Goal: Book appointment/travel/reservation

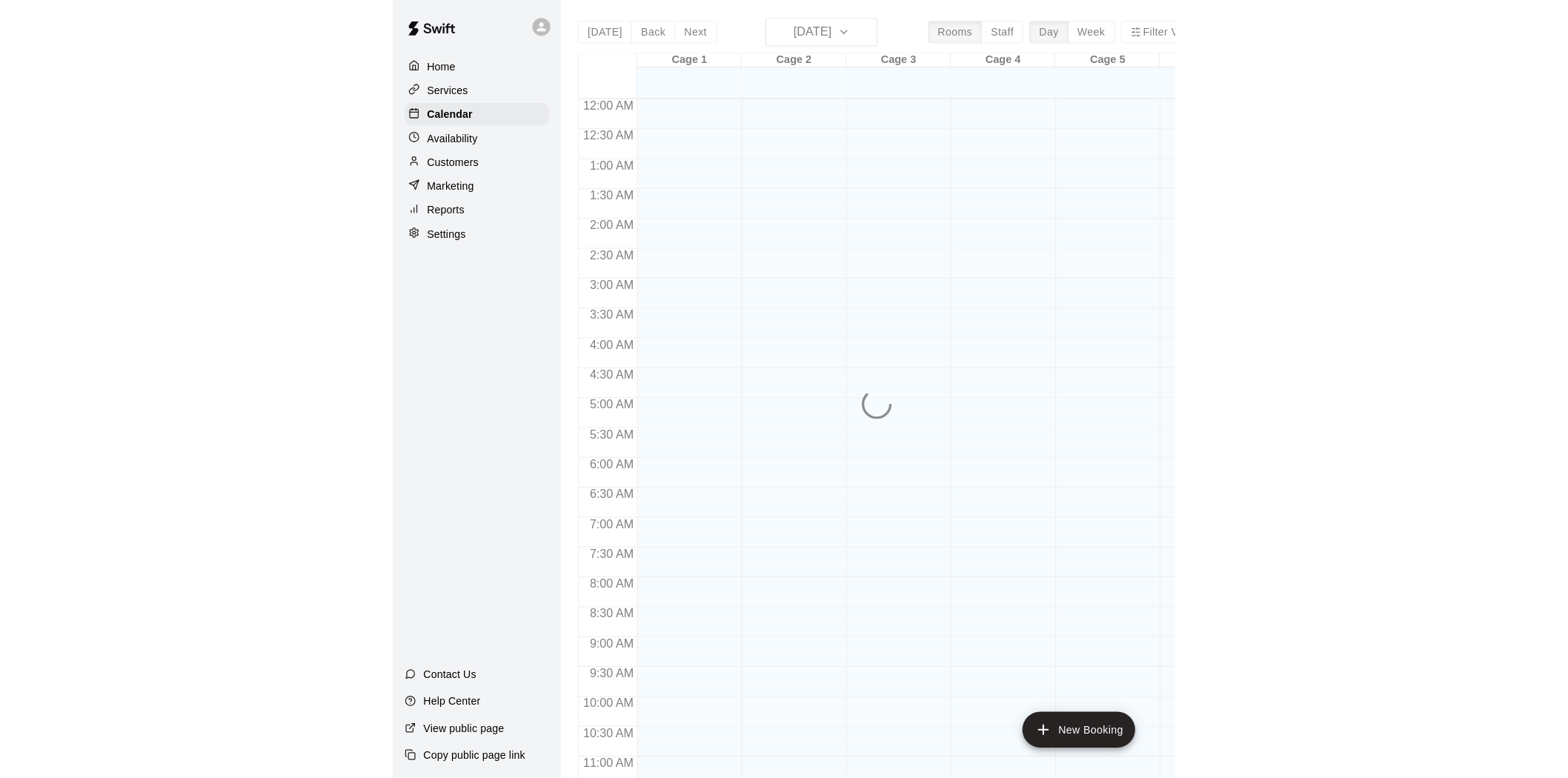
scroll to position [688, 0]
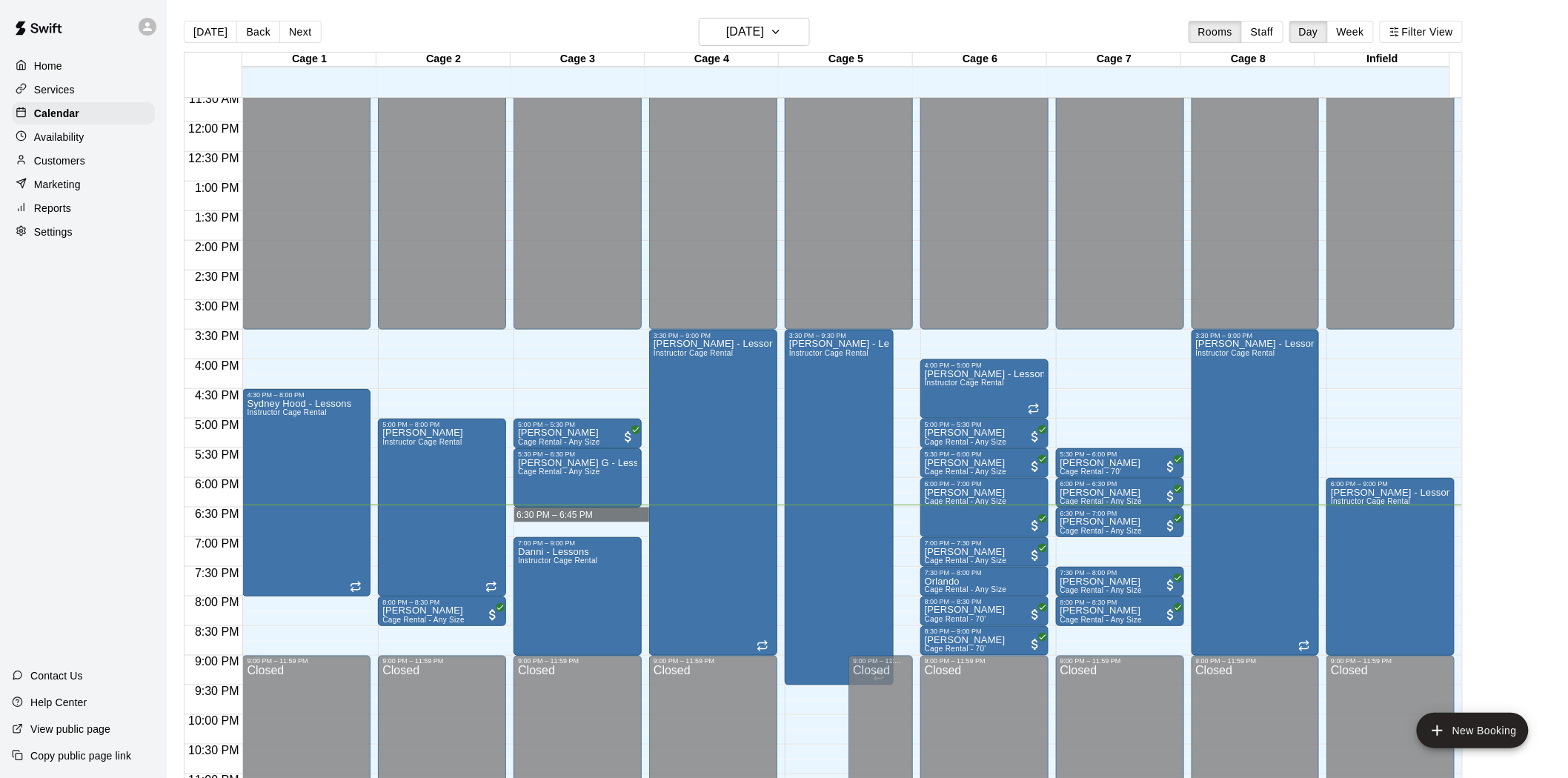
drag, startPoint x: 584, startPoint y: 508, endPoint x: 586, endPoint y: 517, distance: 9.2
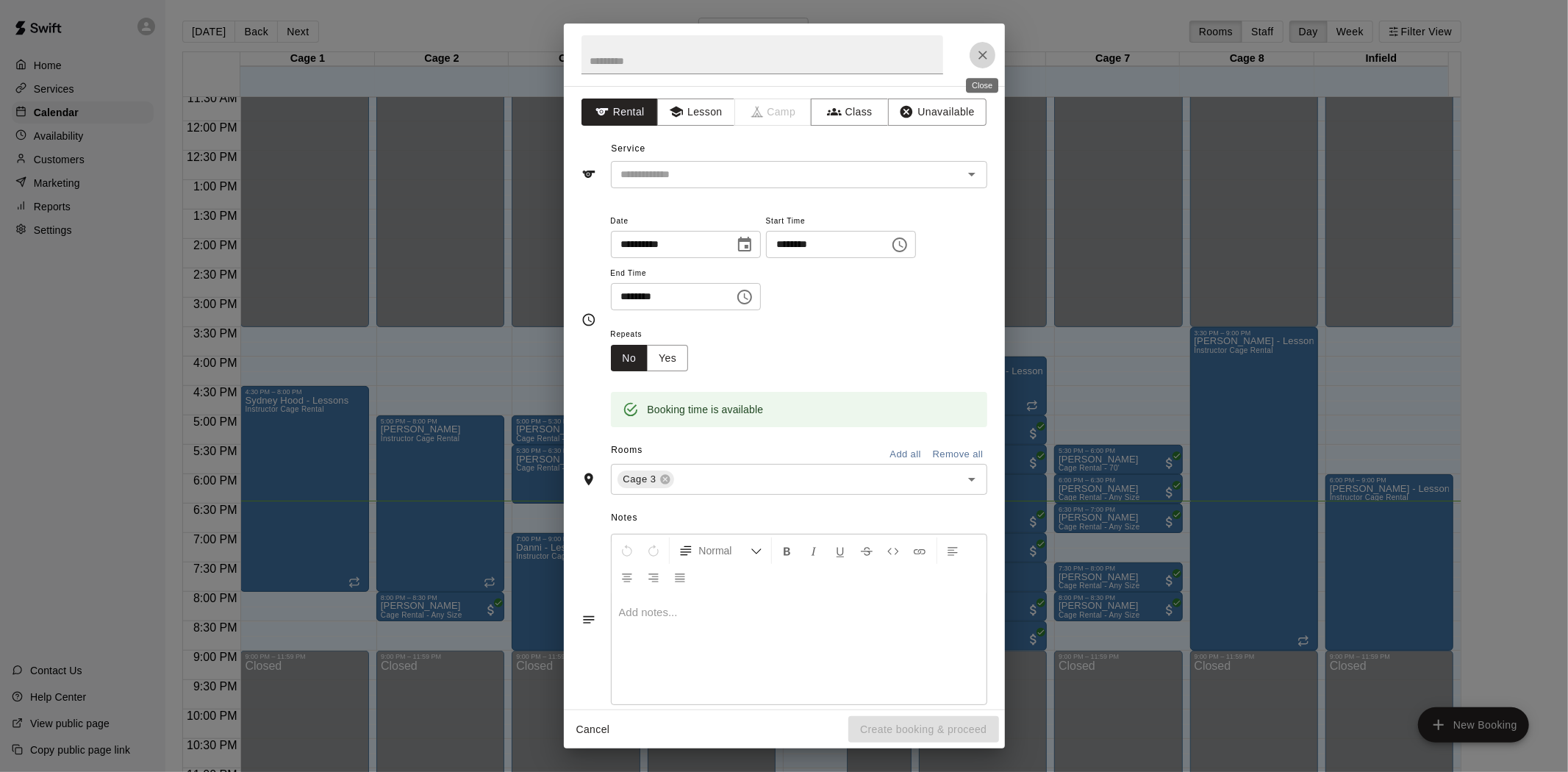
click at [782, 57] on icon "Close" at bounding box center [983, 55] width 15 height 15
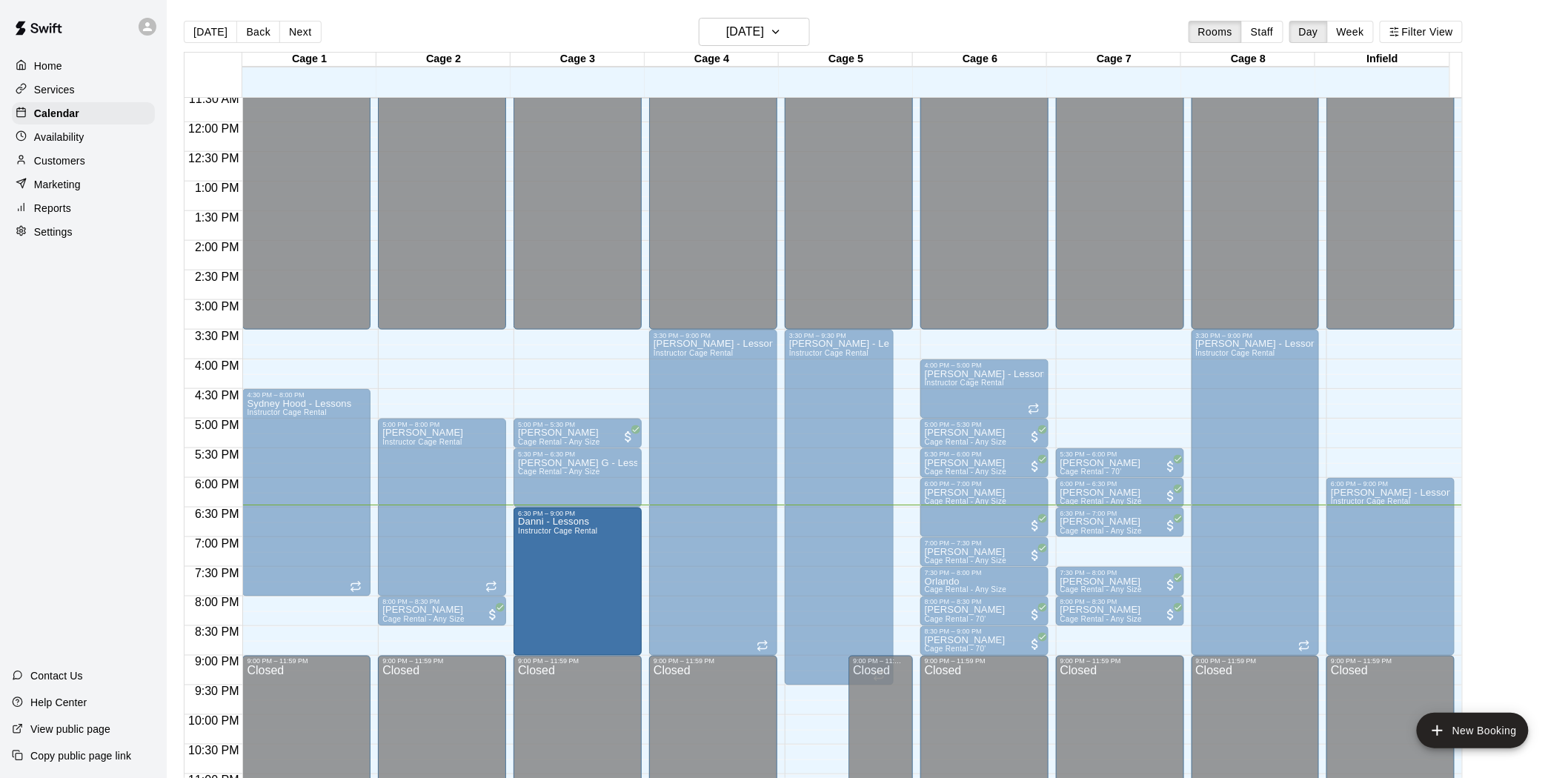
drag, startPoint x: 575, startPoint y: 539, endPoint x: 579, endPoint y: 511, distance: 28.3
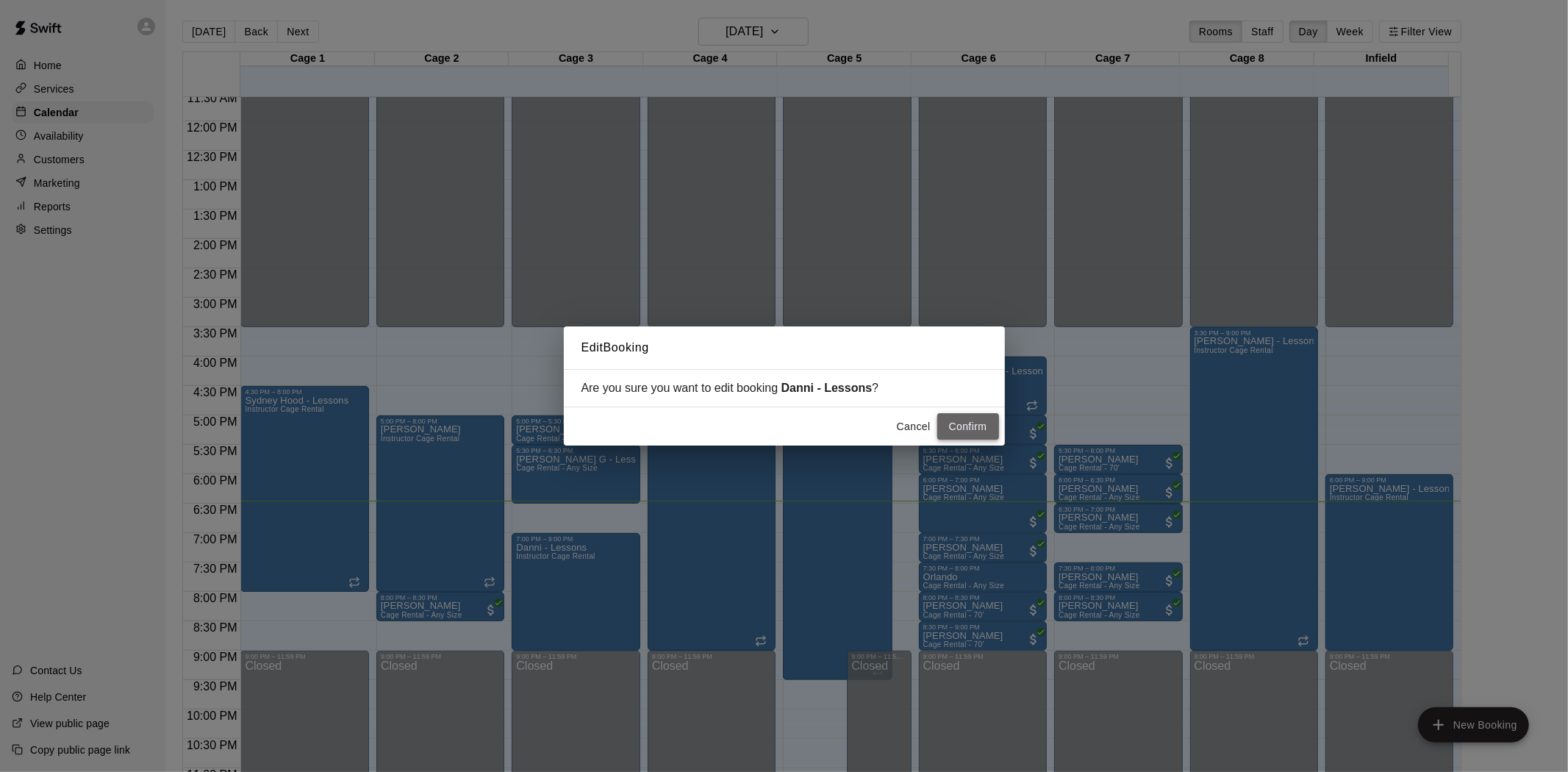
click at [782, 421] on button "Confirm" at bounding box center [968, 426] width 62 height 27
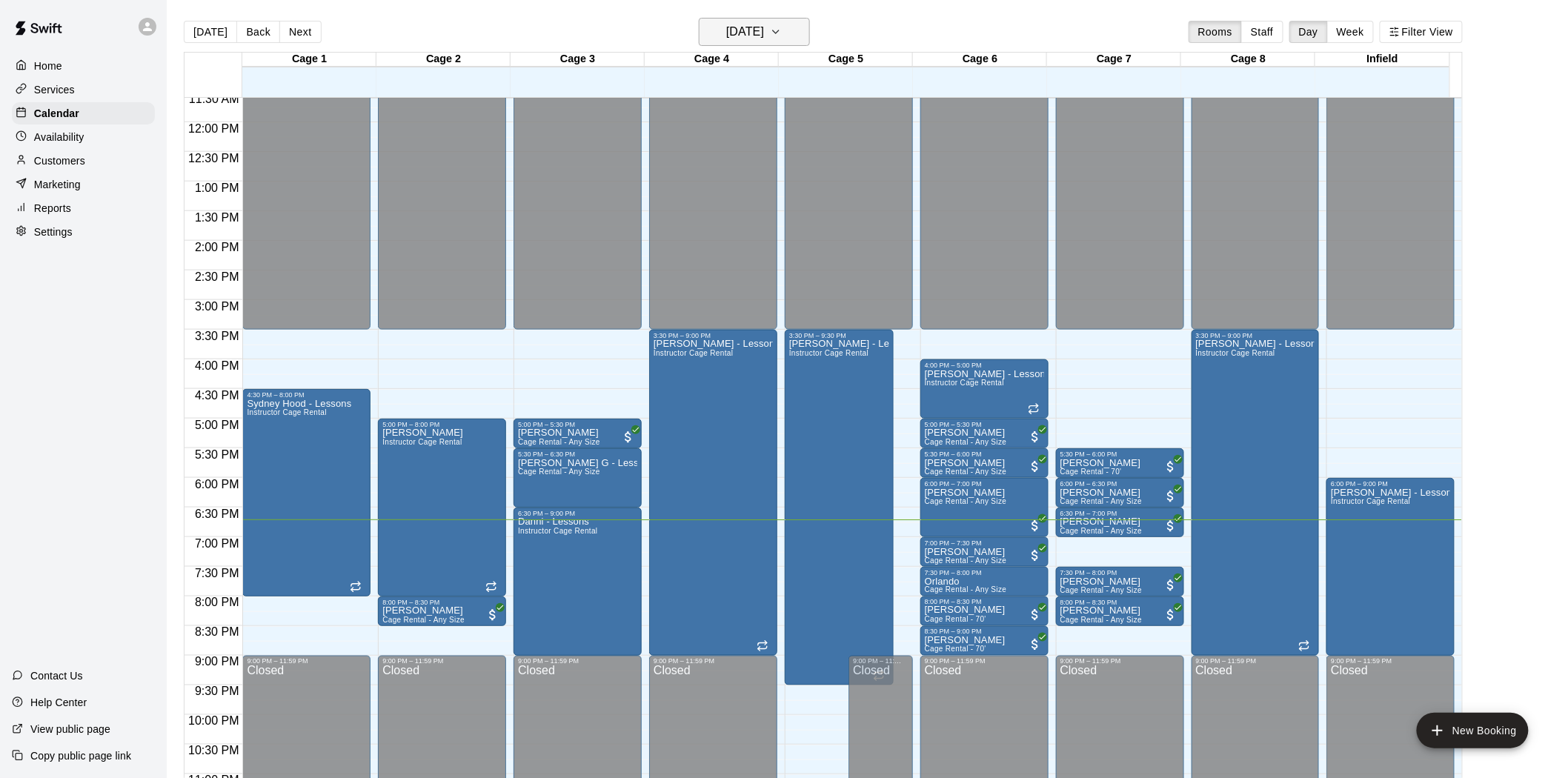
click at [788, 23] on button "[DATE]" at bounding box center [754, 32] width 111 height 28
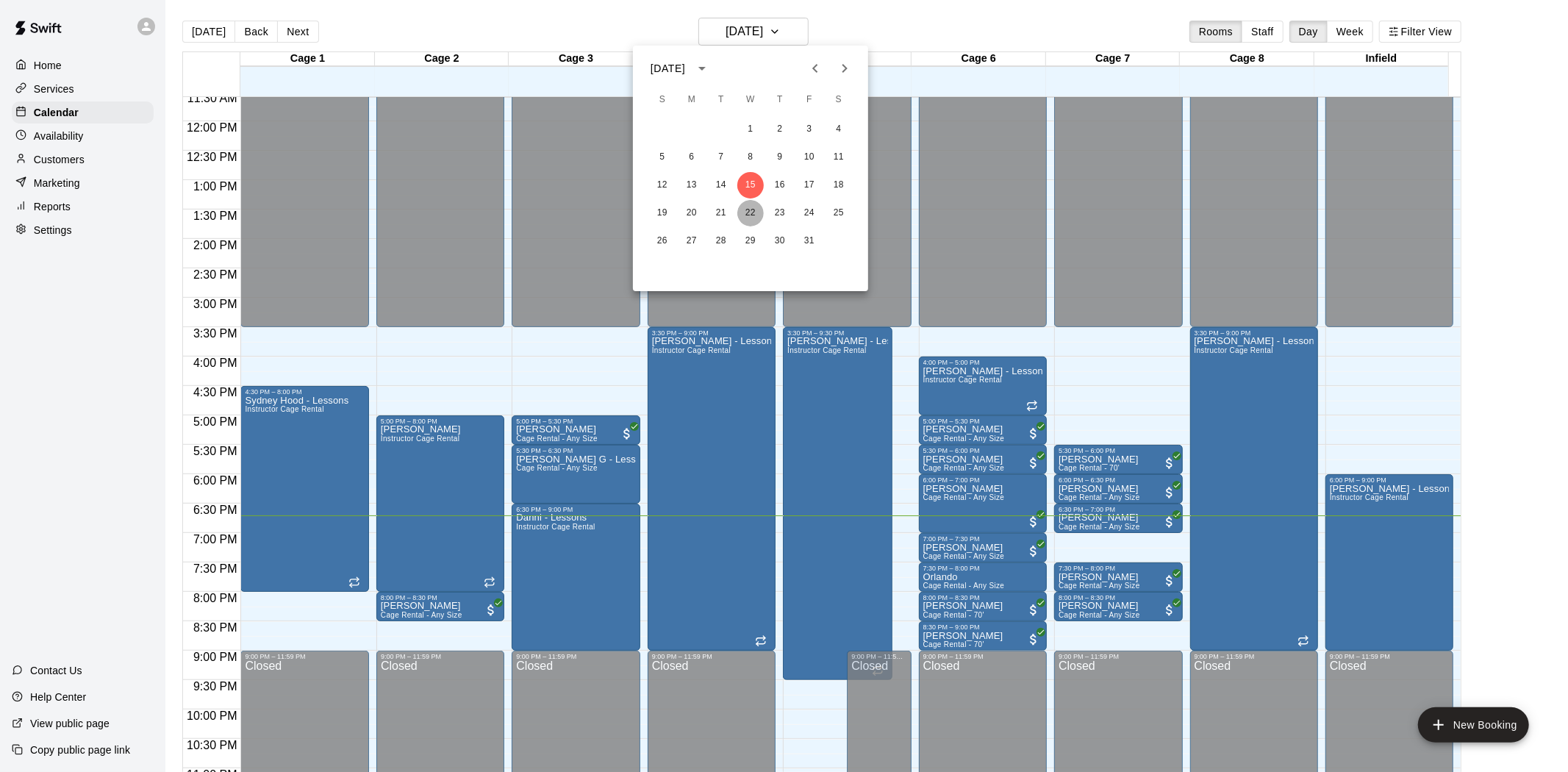
click at [748, 214] on button "22" at bounding box center [751, 214] width 26 height 26
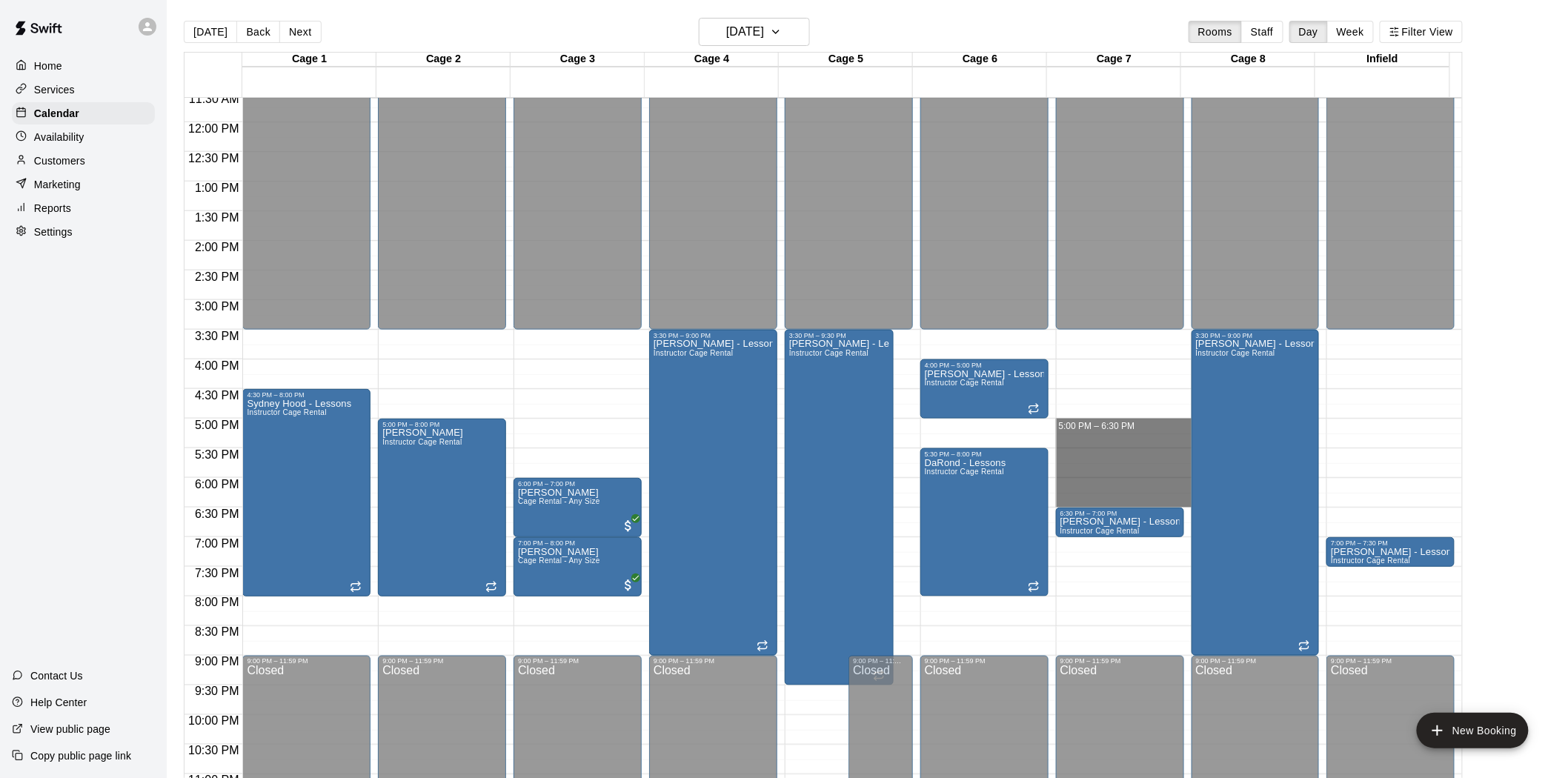
drag, startPoint x: 1099, startPoint y: 421, endPoint x: 1114, endPoint y: 500, distance: 80.4
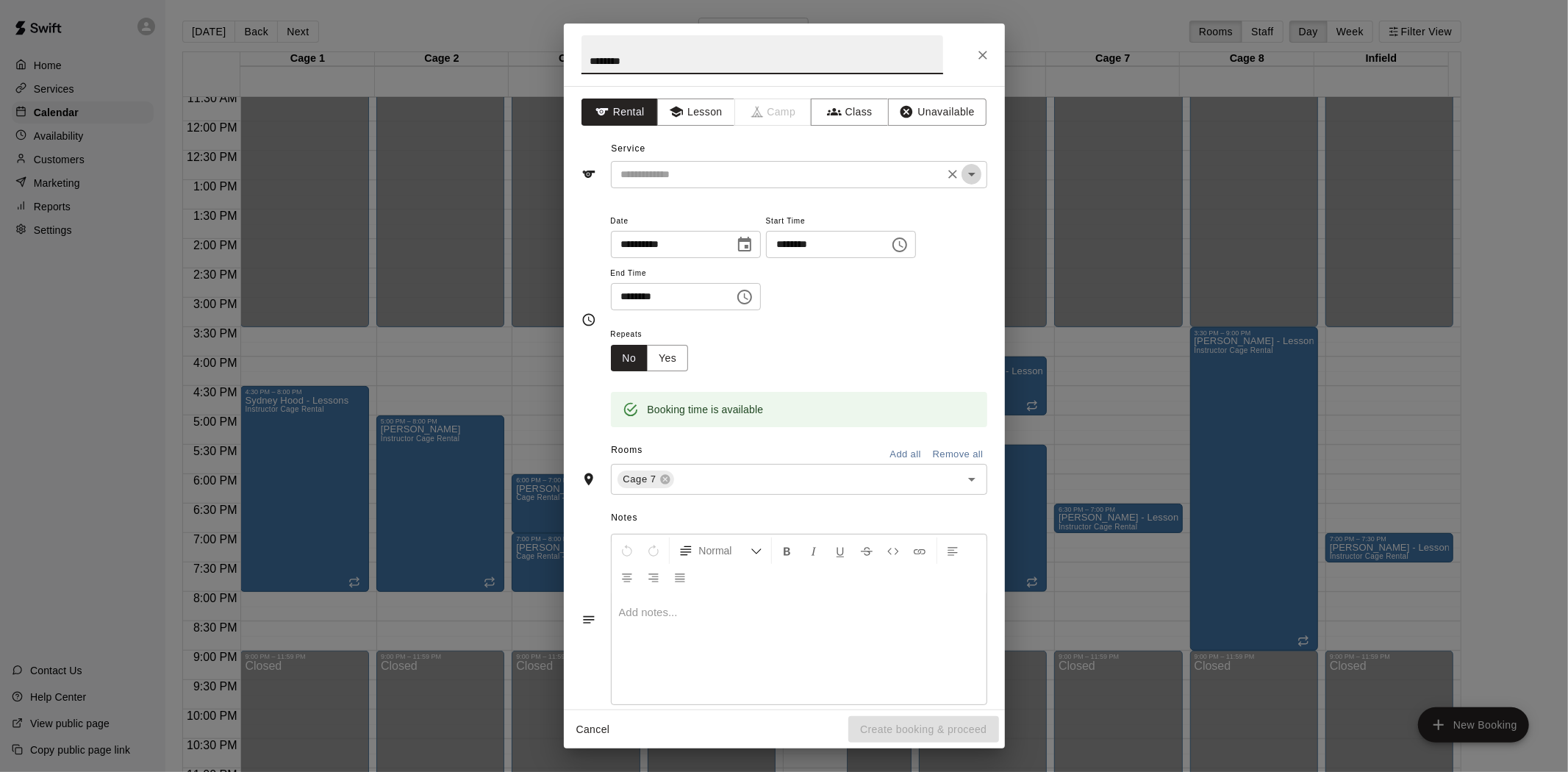
click at [782, 170] on icon "Open" at bounding box center [972, 174] width 18 height 18
type input "********"
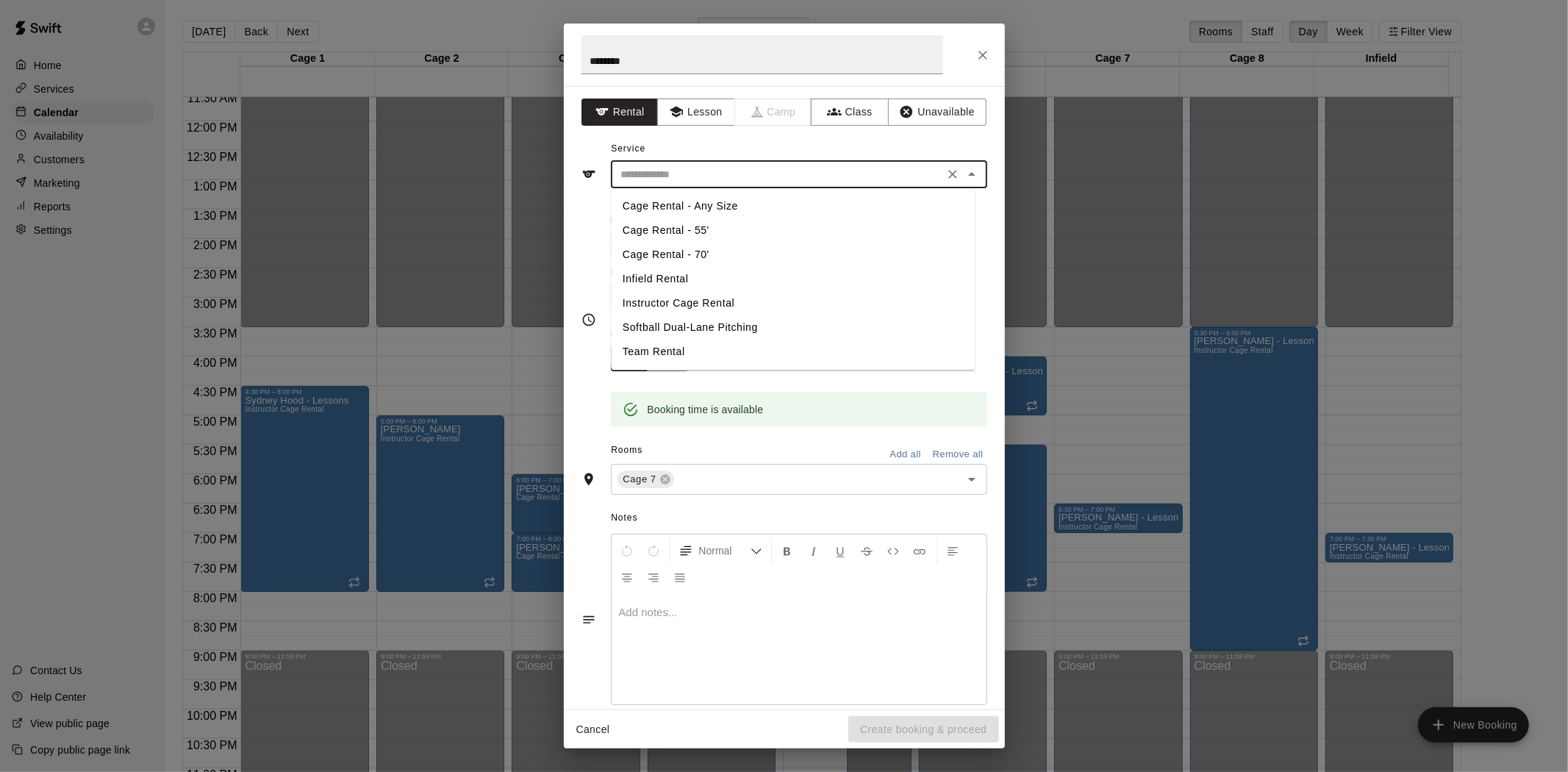
click at [699, 300] on li "Instructor Cage Rental" at bounding box center [793, 303] width 364 height 24
type input "**********"
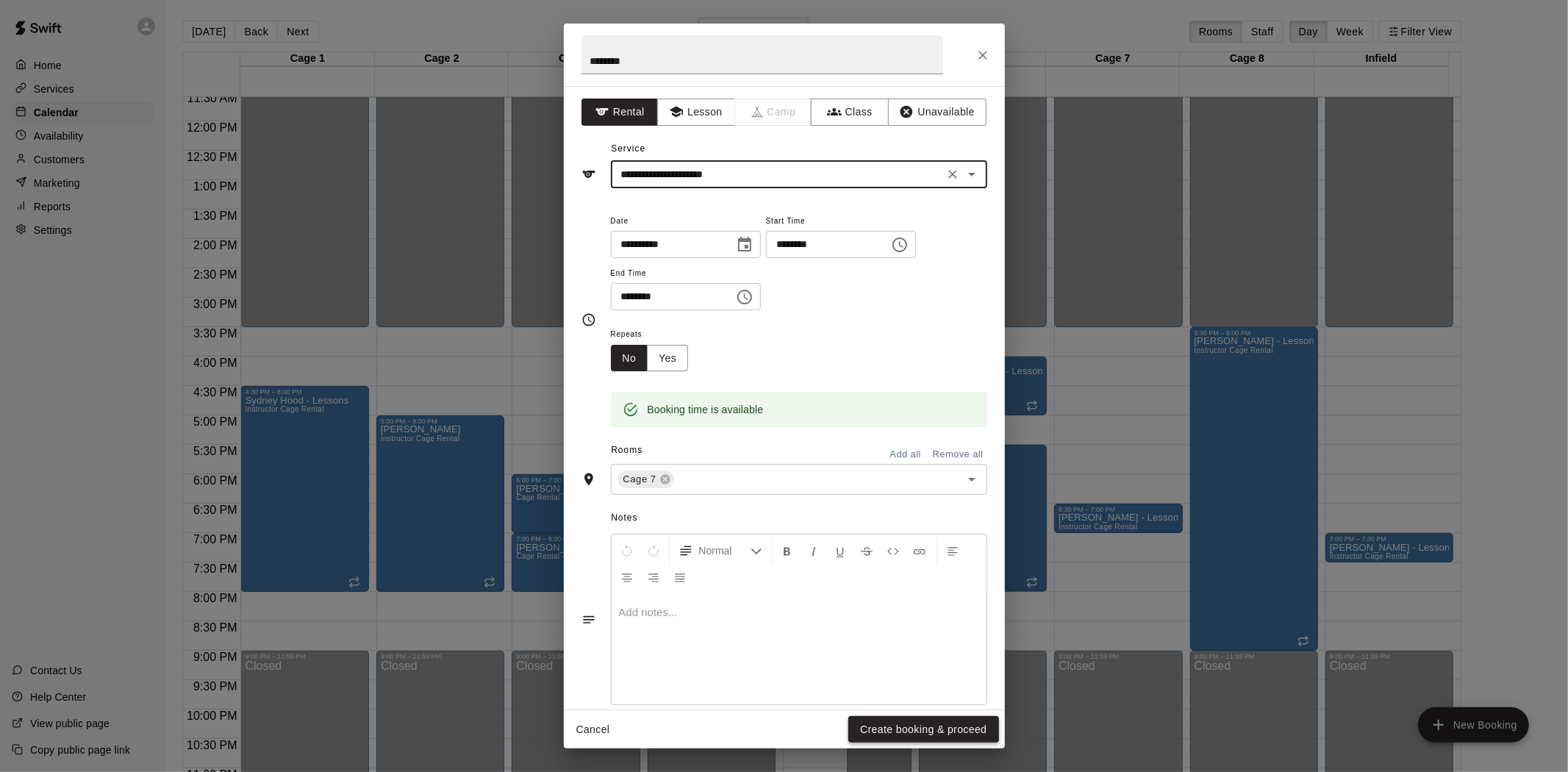
click at [782, 726] on button "Create booking & proceed" at bounding box center [923, 729] width 150 height 27
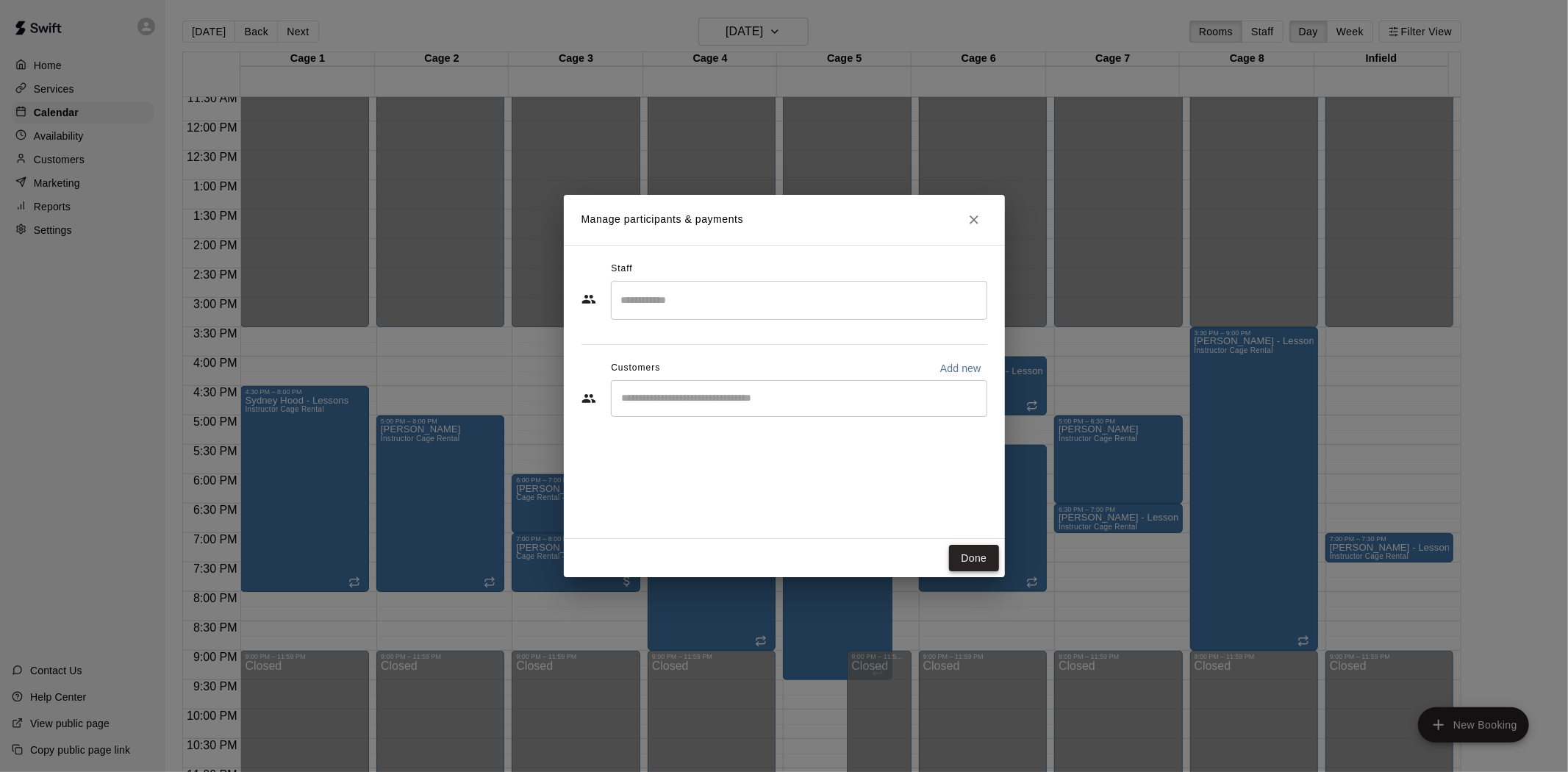
click at [782, 557] on button "Done" at bounding box center [973, 558] width 49 height 27
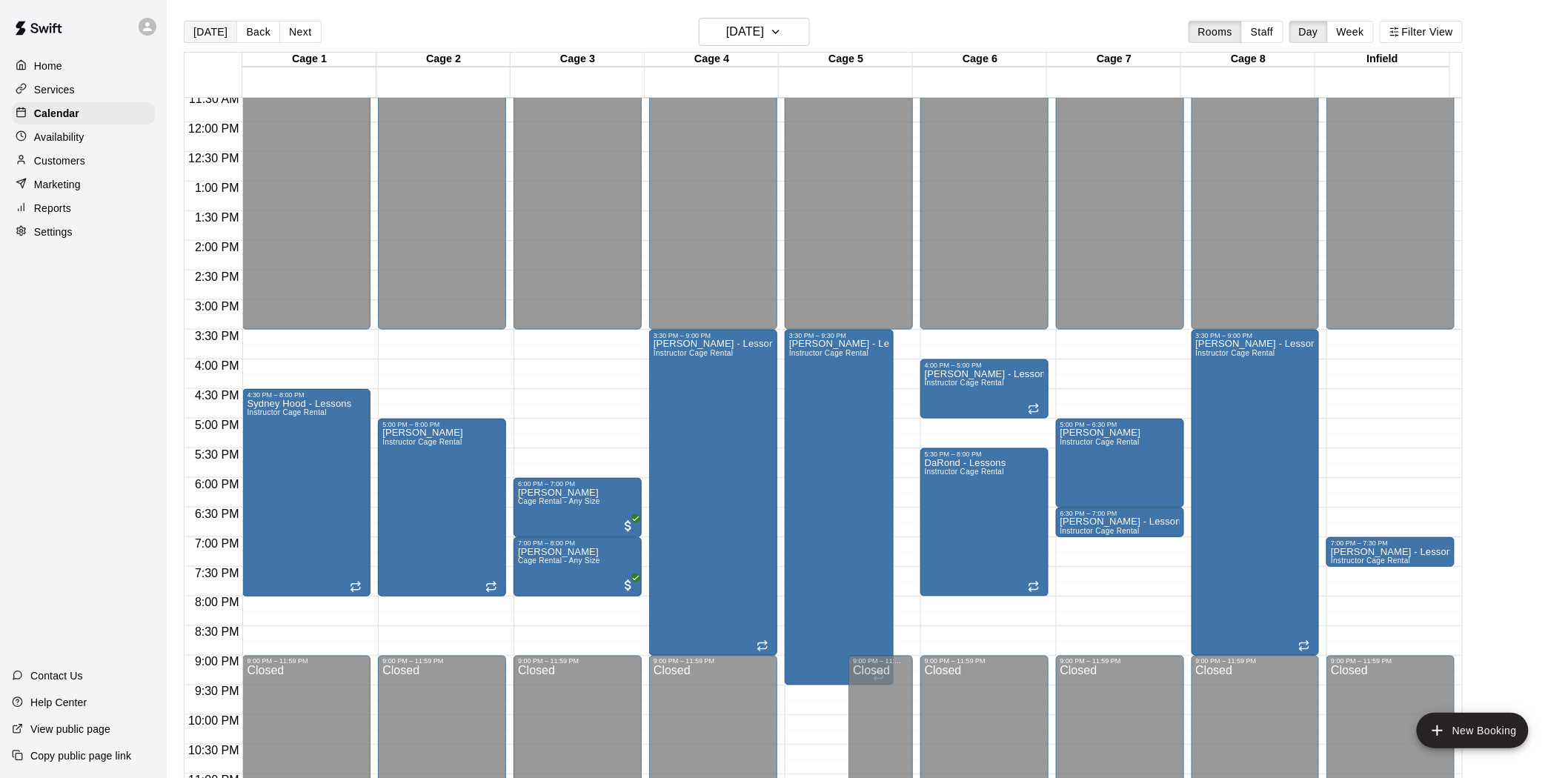
click at [192, 34] on button "[DATE]" at bounding box center [210, 32] width 53 height 22
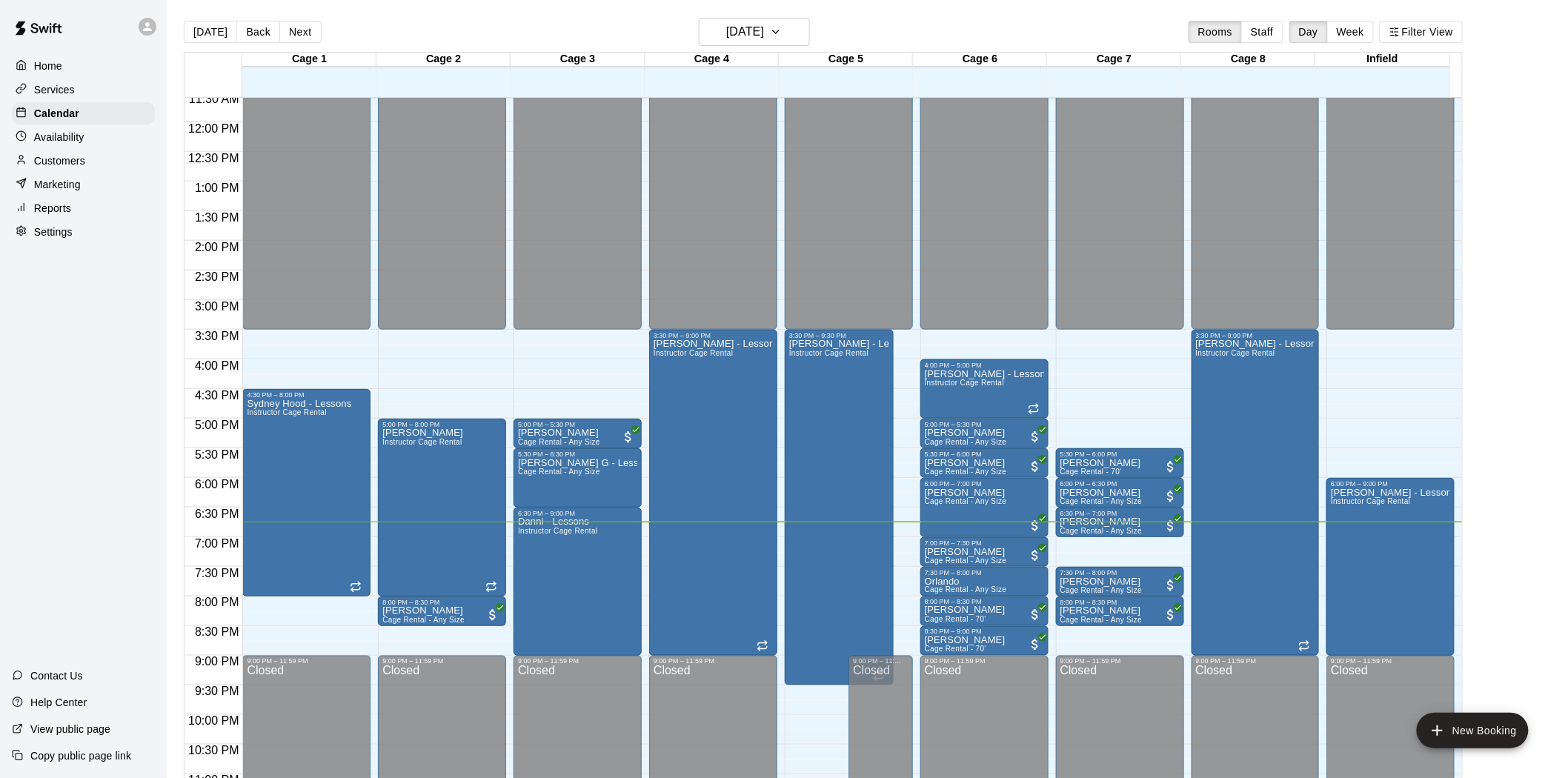
click at [205, 85] on div at bounding box center [214, 74] width 58 height 45
